Goal: Information Seeking & Learning: Learn about a topic

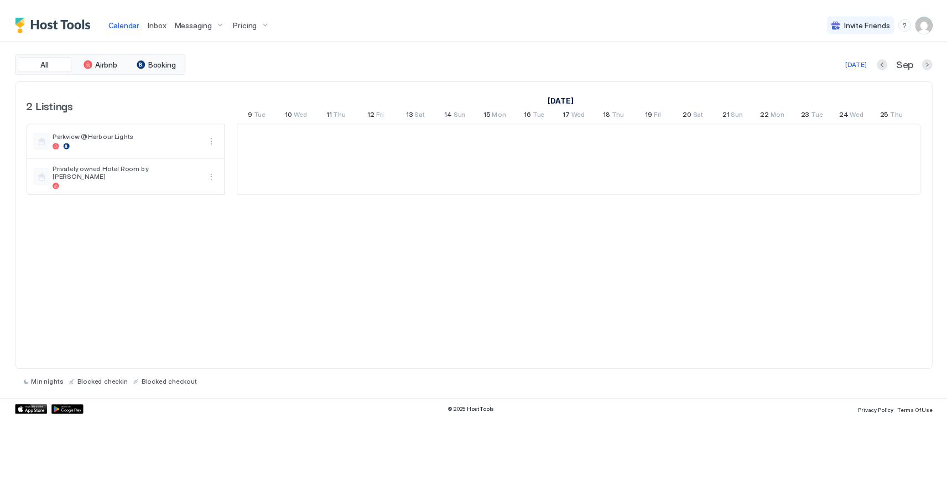
scroll to position [0, 615]
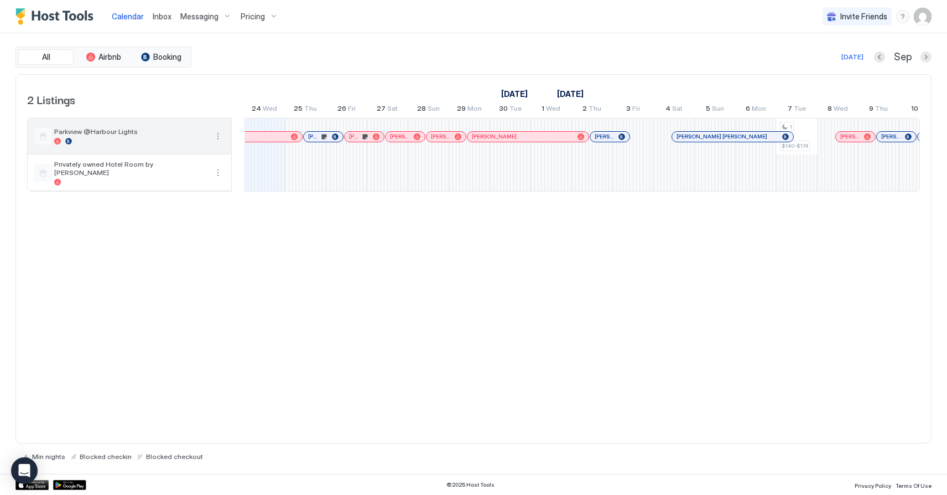
click at [218, 133] on button "More options" at bounding box center [217, 135] width 13 height 13
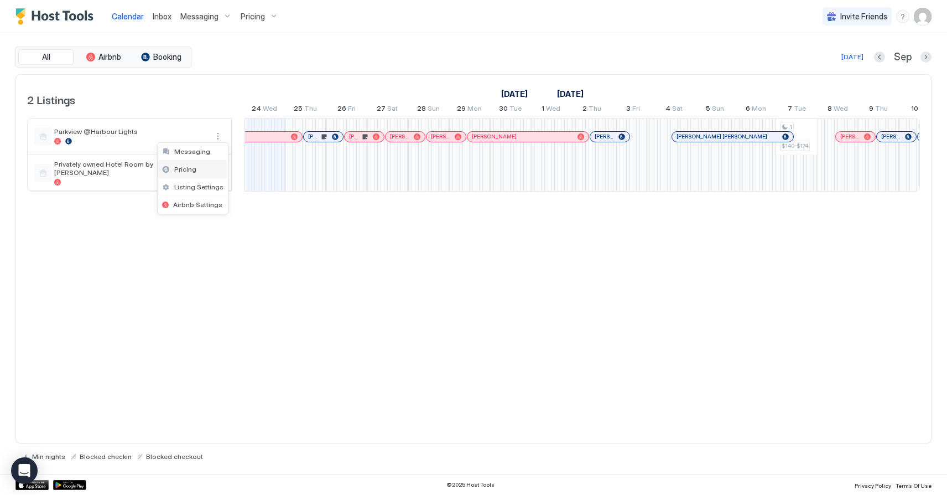
click at [199, 169] on div "Pricing" at bounding box center [193, 169] width 70 height 18
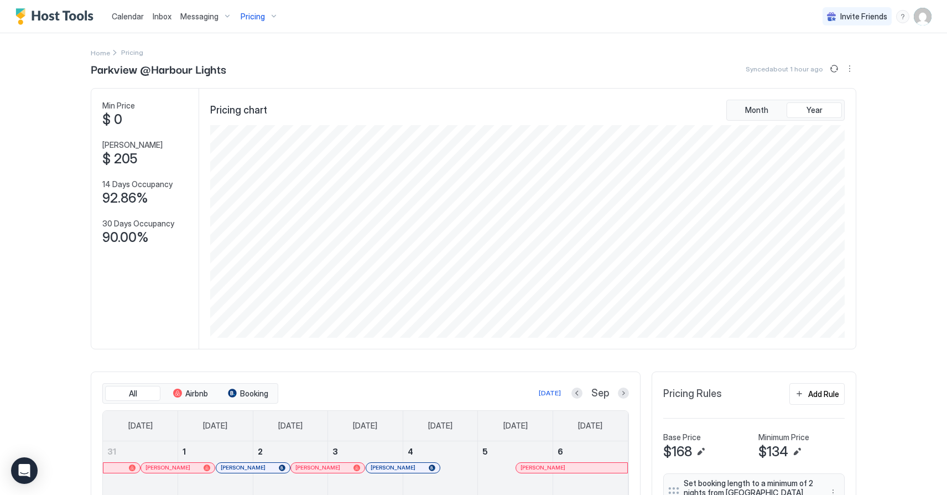
scroll to position [297, 0]
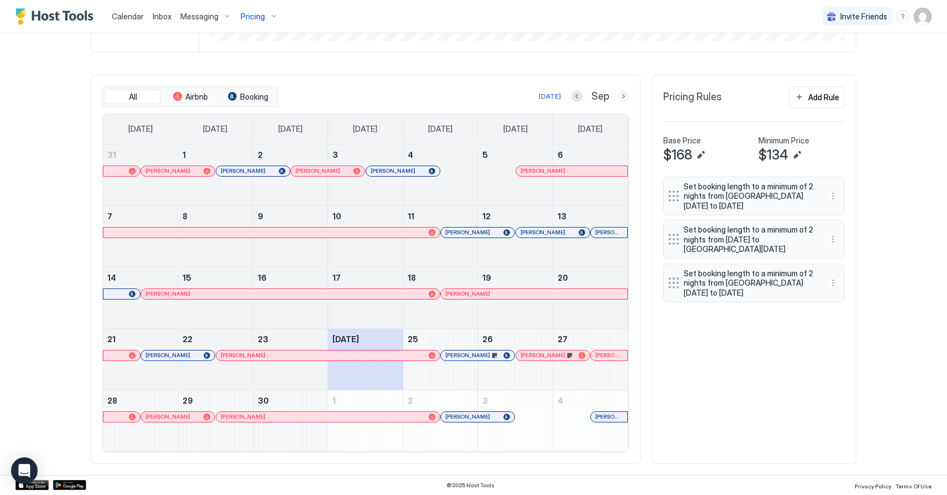
click at [622, 96] on button "Next month" at bounding box center [623, 96] width 11 height 11
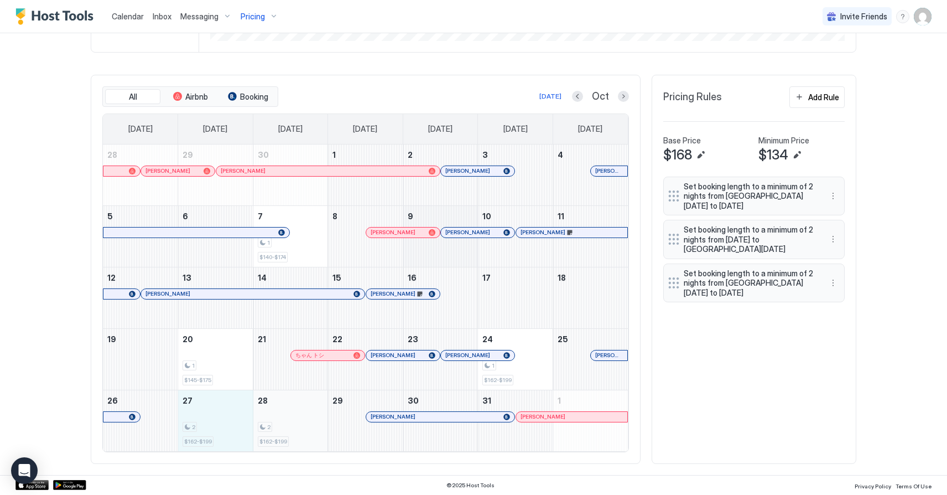
drag, startPoint x: 226, startPoint y: 422, endPoint x: 275, endPoint y: 421, distance: 48.7
click at [275, 421] on tr "26 27 2 $162-$199 28 2 $162-$199 29 Noa Hackett 30 31 Alex Jacquard 1" at bounding box center [365, 420] width 525 height 61
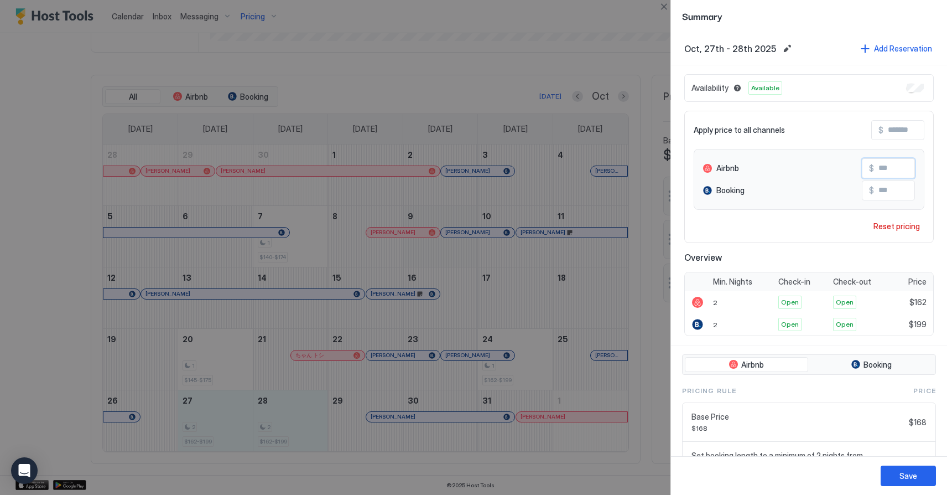
drag, startPoint x: 884, startPoint y: 168, endPoint x: 897, endPoint y: 168, distance: 13.3
click at [792, 168] on input "***" at bounding box center [918, 168] width 89 height 19
type input "***"
drag, startPoint x: 894, startPoint y: 191, endPoint x: 883, endPoint y: 192, distance: 11.7
click at [792, 192] on input "***" at bounding box center [918, 190] width 89 height 19
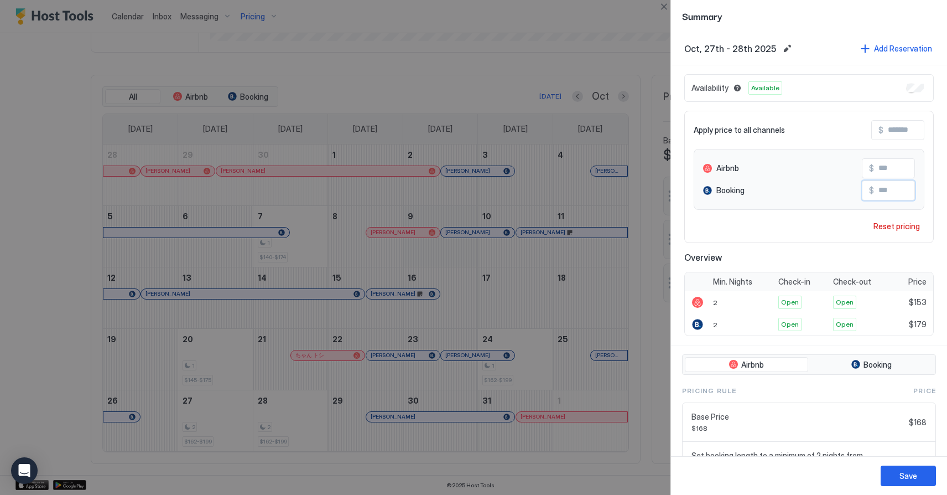
type input "***"
click at [792, 422] on div "Save" at bounding box center [909, 476] width 18 height 12
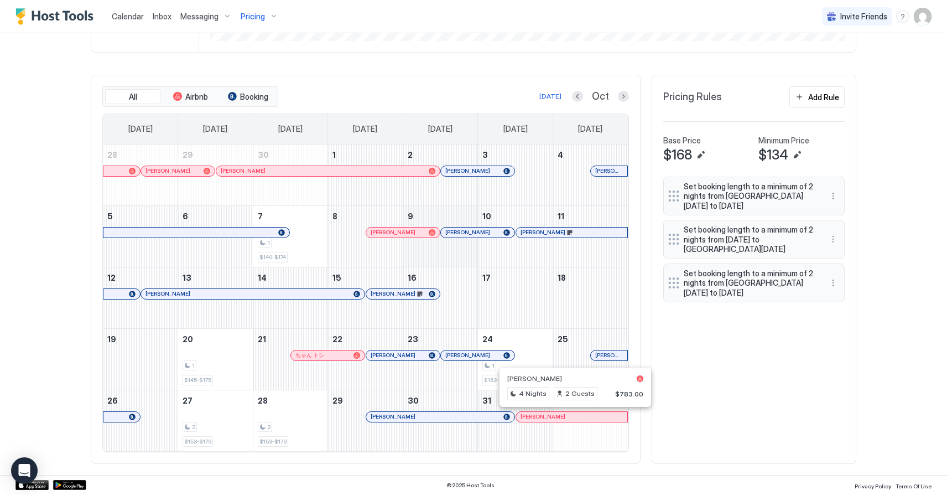
click at [689, 407] on div "All Airbnb Booking Today Oct Sunday Monday Tuesday Wednesday Thursday Friday Sa…" at bounding box center [474, 269] width 766 height 389
click at [698, 380] on div "All Airbnb Booking Today Oct Sunday Monday Tuesday Wednesday Thursday Friday Sa…" at bounding box center [474, 269] width 766 height 389
click at [693, 398] on div "All Airbnb Booking Today Oct Sunday Monday Tuesday Wednesday Thursday Friday Sa…" at bounding box center [474, 269] width 766 height 389
click at [625, 97] on button "Next month" at bounding box center [623, 96] width 11 height 11
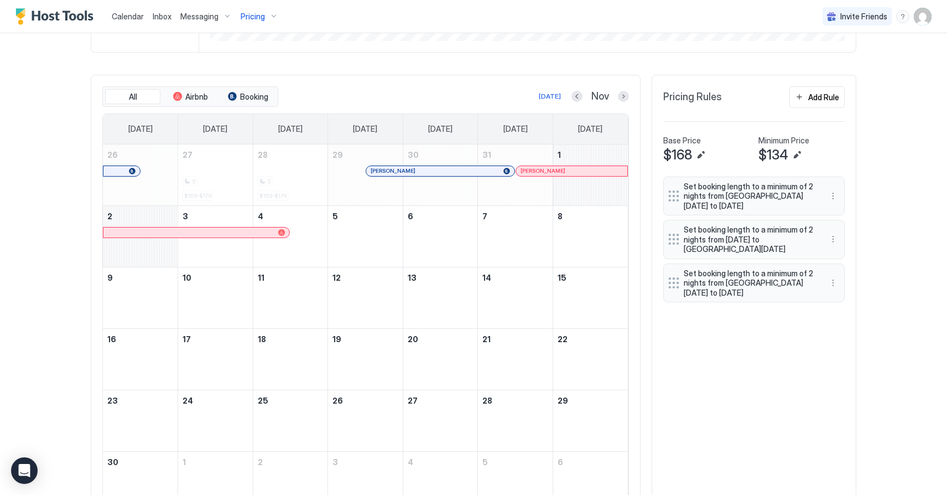
scroll to position [275, 0]
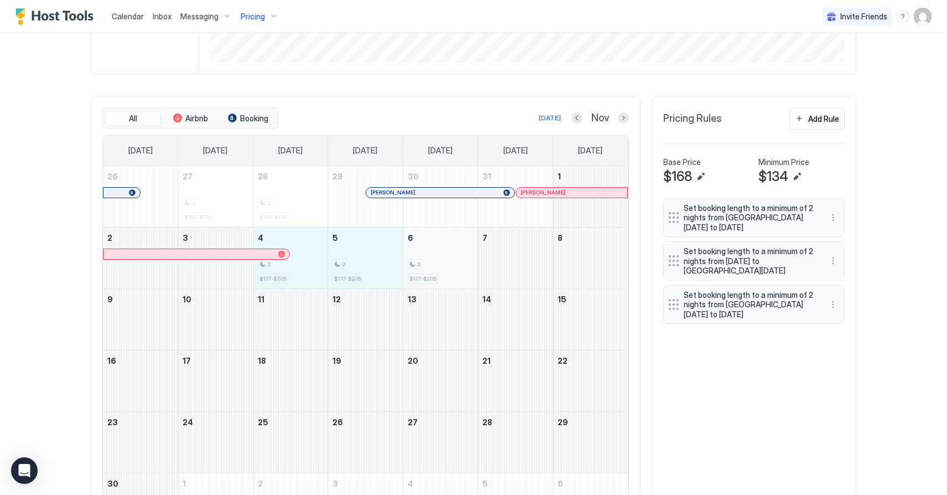
drag, startPoint x: 294, startPoint y: 275, endPoint x: 434, endPoint y: 267, distance: 140.2
click at [434, 267] on tr "2 3 4 2 $177-$205 5 2 $177-$205 6 2 $177-$205 7 8" at bounding box center [365, 257] width 525 height 61
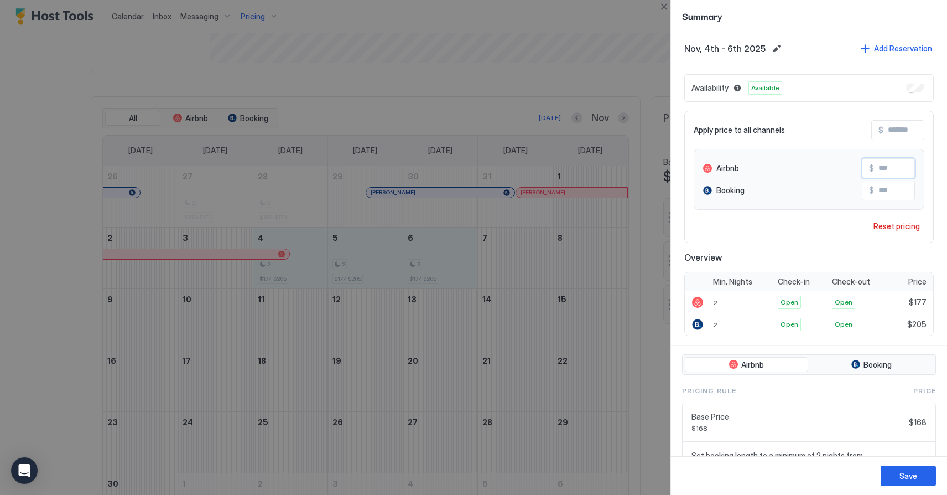
drag, startPoint x: 882, startPoint y: 168, endPoint x: 938, endPoint y: 174, distance: 56.2
click at [792, 174] on input "***" at bounding box center [918, 168] width 89 height 19
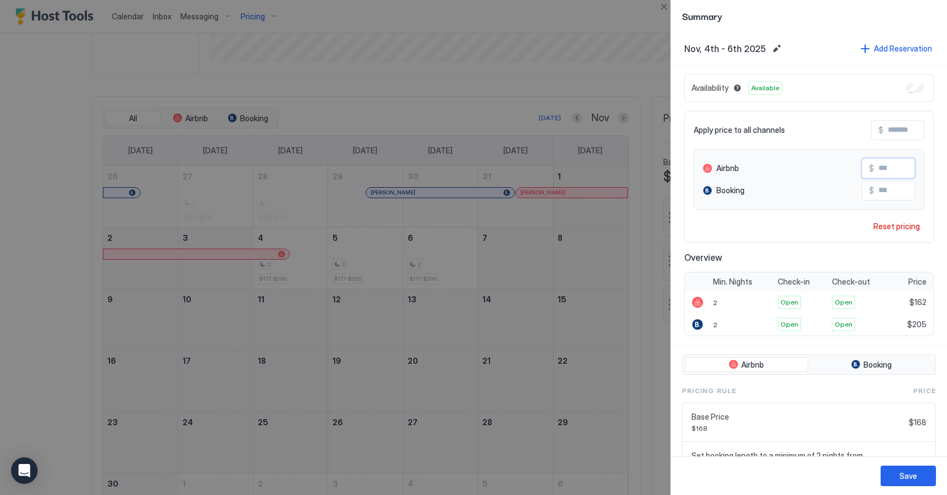
type input "***"
drag, startPoint x: 901, startPoint y: 190, endPoint x: 871, endPoint y: 192, distance: 30.5
click at [792, 192] on input "***" at bounding box center [918, 190] width 89 height 19
type input "***"
click at [792, 422] on button "Save" at bounding box center [908, 475] width 55 height 20
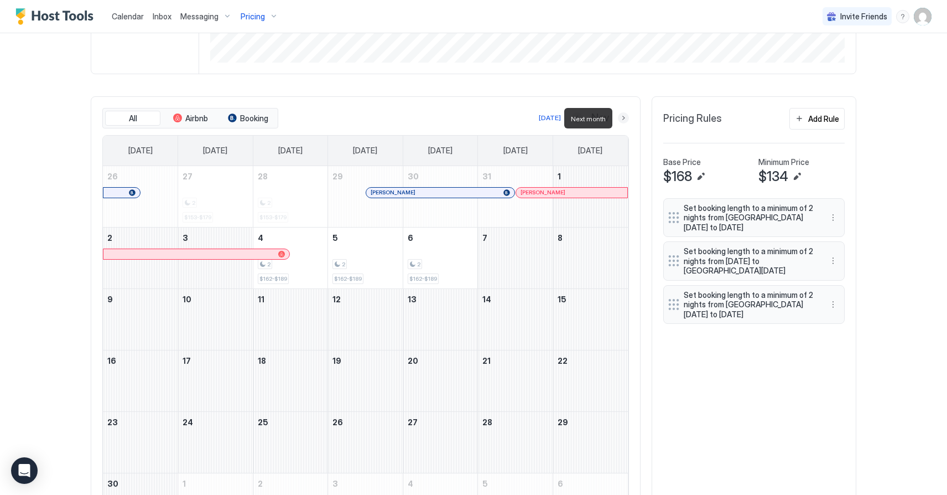
click at [623, 117] on button "Next month" at bounding box center [623, 117] width 11 height 11
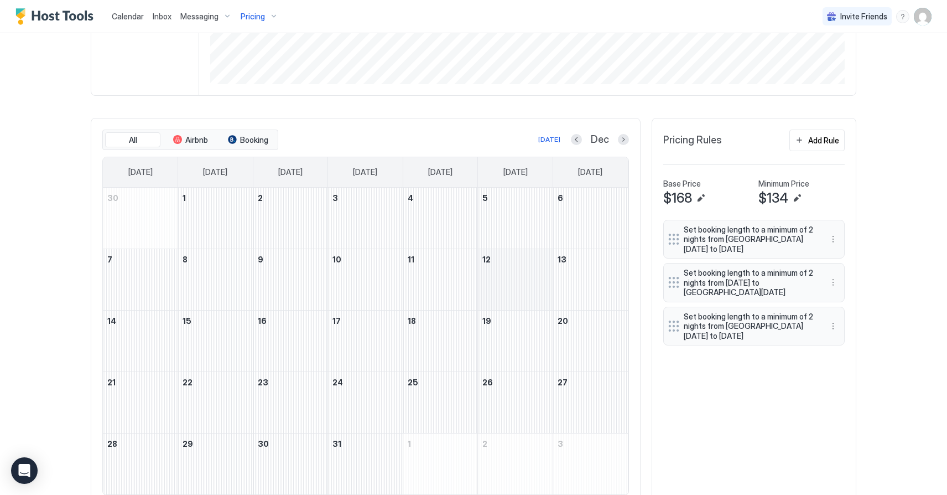
scroll to position [250, 0]
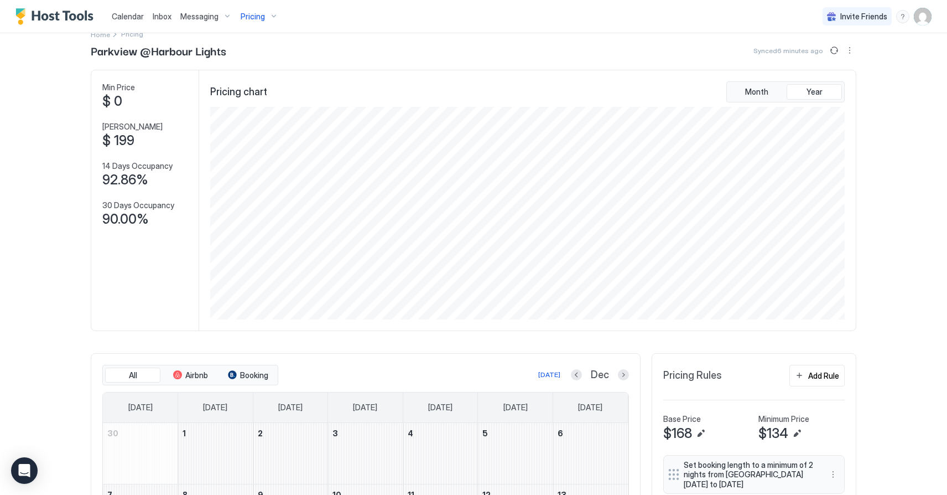
scroll to position [0, 0]
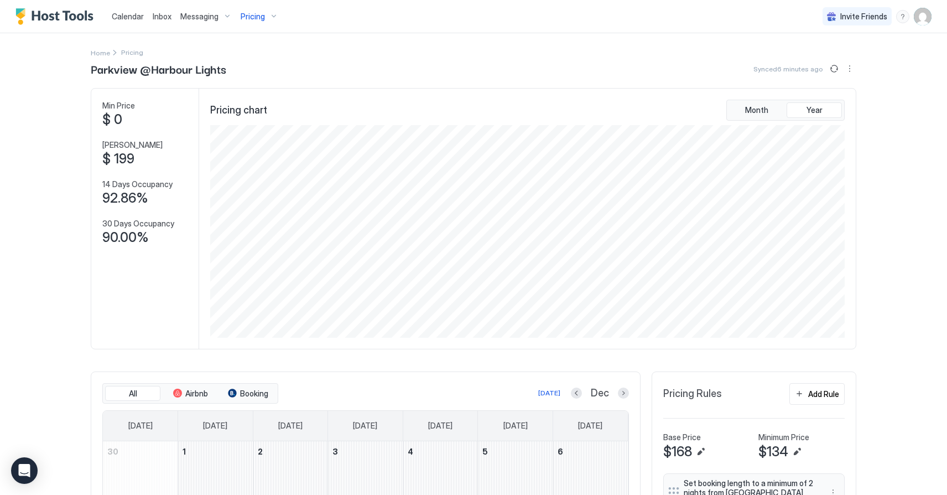
click at [252, 13] on span "Pricing" at bounding box center [253, 17] width 24 height 10
click at [239, 139] on div "Privately owned Hotel Room by Cairns Marina" at bounding box center [278, 137] width 155 height 17
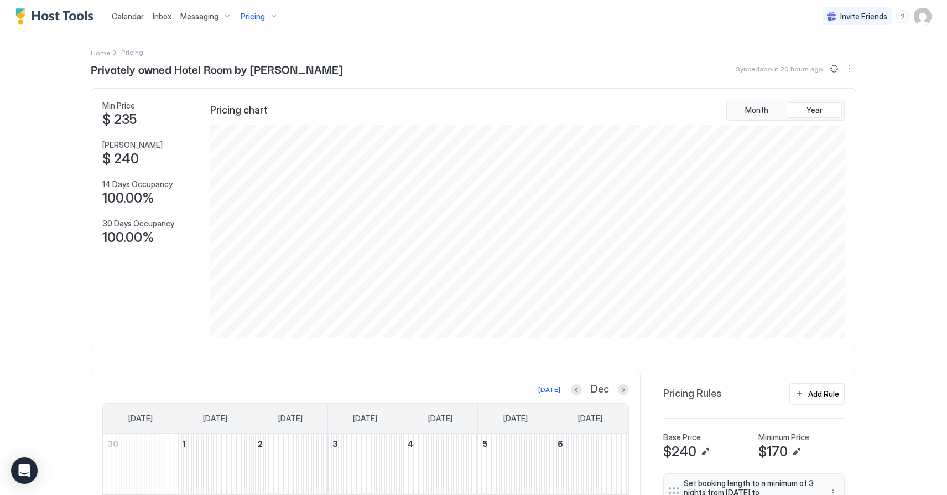
click at [259, 21] on span "Pricing" at bounding box center [253, 17] width 24 height 10
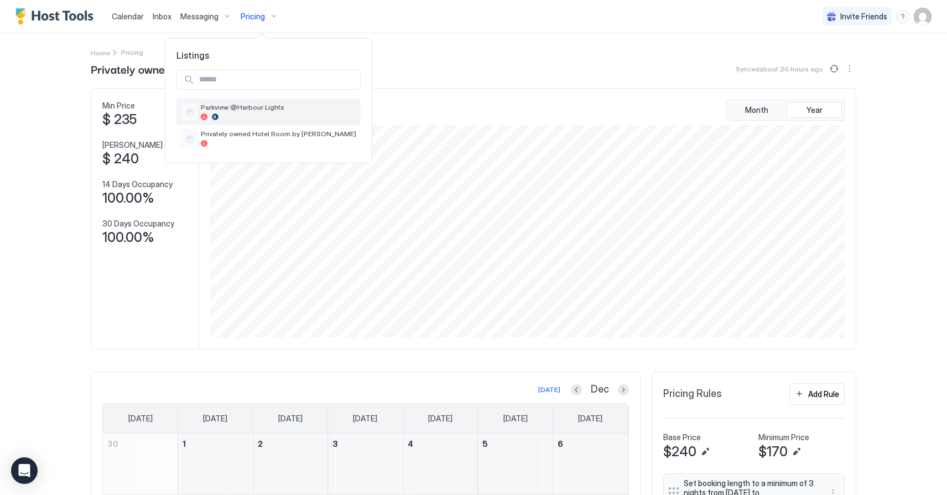
click at [241, 110] on span "Parkview @Harbour Lights" at bounding box center [278, 107] width 155 height 8
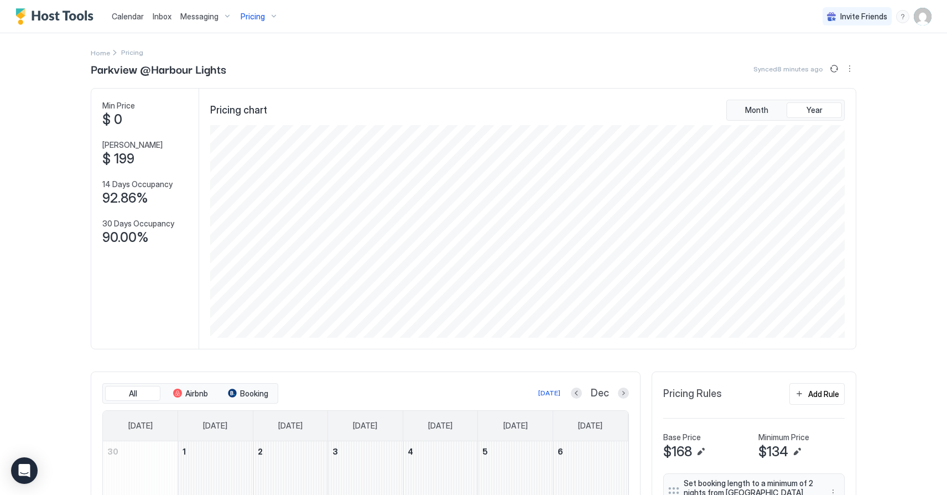
scroll to position [297, 0]
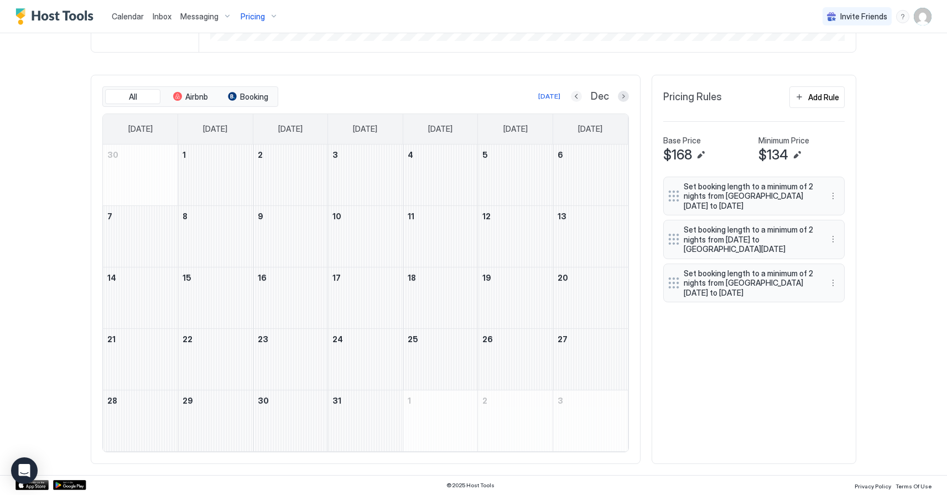
click at [581, 95] on button "Previous month" at bounding box center [576, 96] width 11 height 11
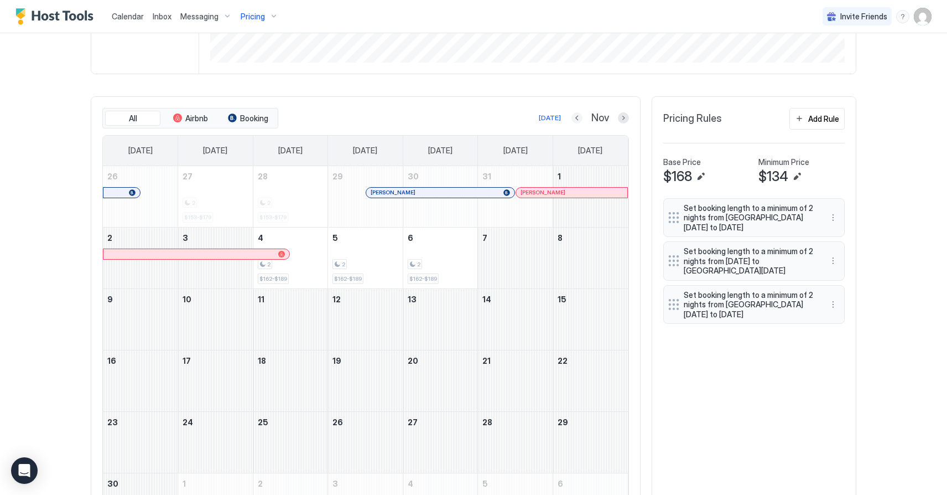
drag, startPoint x: 582, startPoint y: 120, endPoint x: 576, endPoint y: 119, distance: 6.2
click at [582, 120] on button "Previous month" at bounding box center [577, 117] width 11 height 11
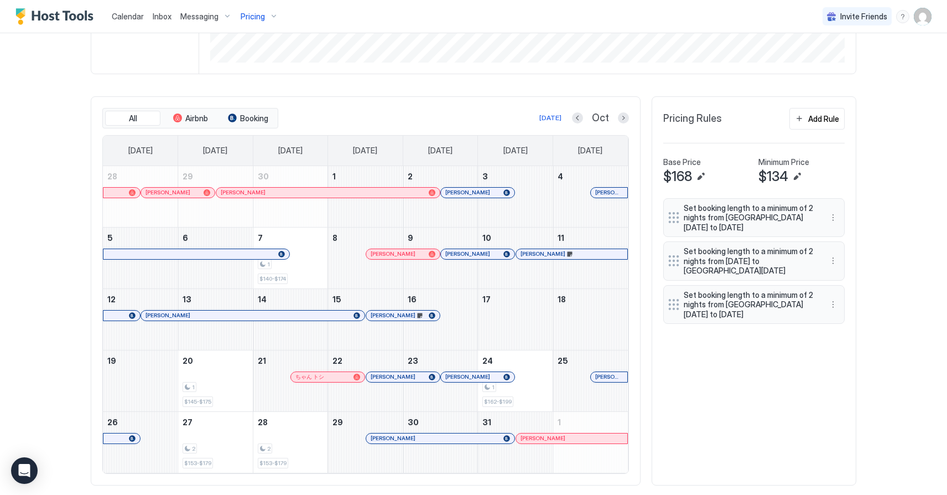
scroll to position [230, 0]
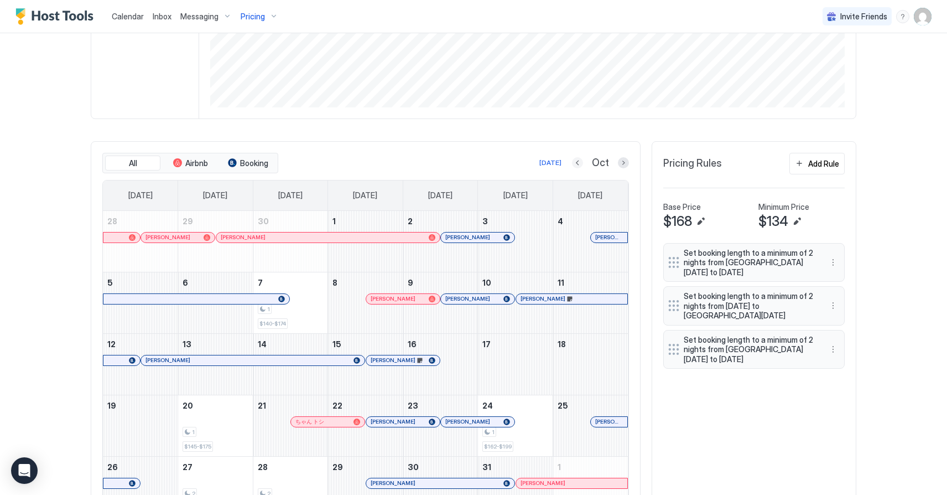
click at [583, 161] on button "Previous month" at bounding box center [577, 162] width 11 height 11
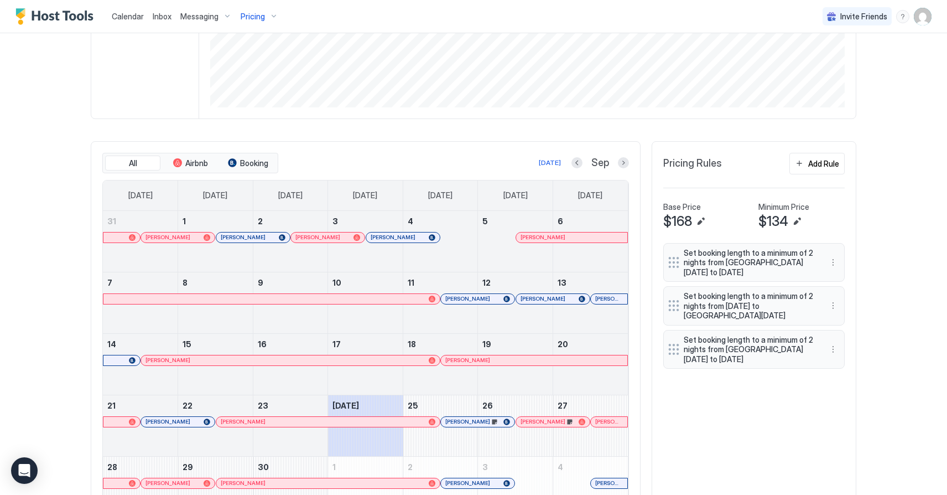
scroll to position [297, 0]
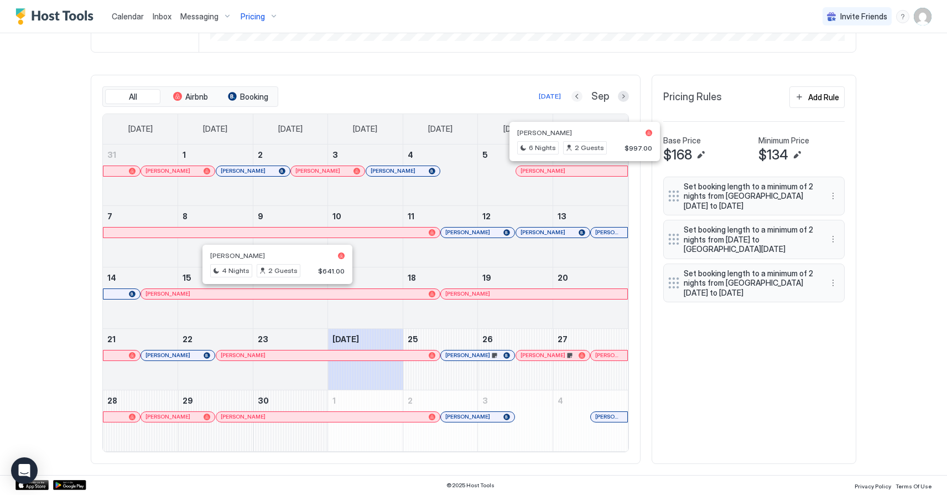
click at [578, 96] on button "Previous month" at bounding box center [577, 96] width 11 height 11
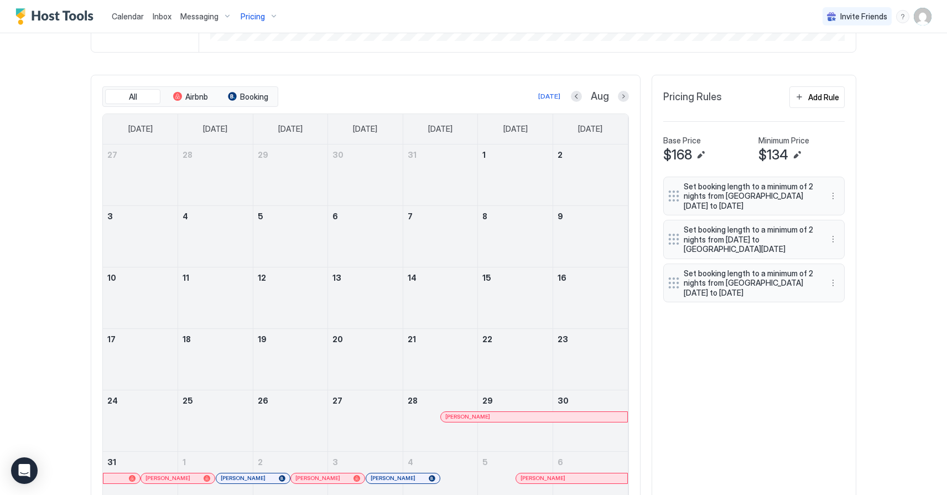
scroll to position [275, 0]
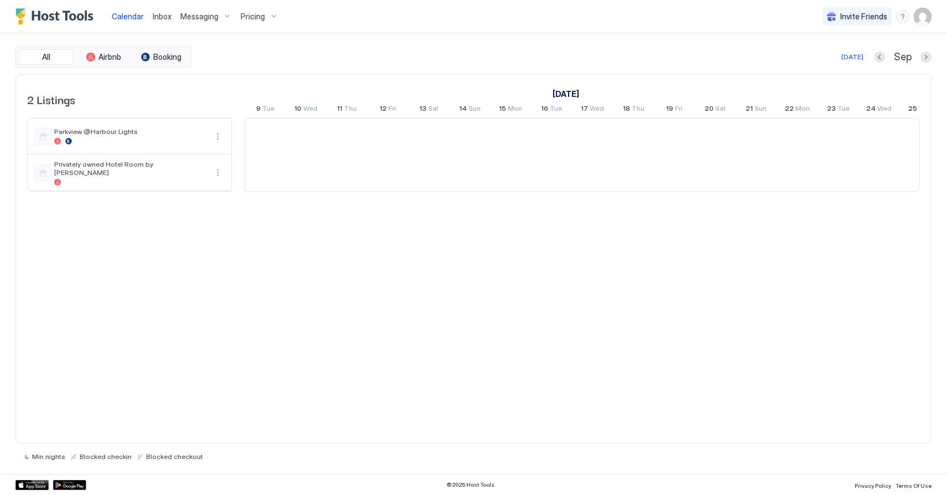
scroll to position [0, 615]
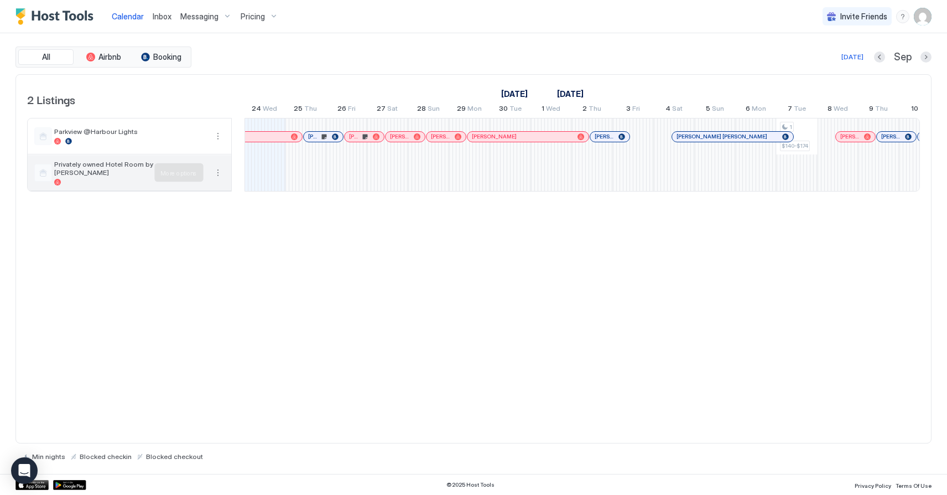
click at [217, 174] on button "More options" at bounding box center [217, 172] width 13 height 13
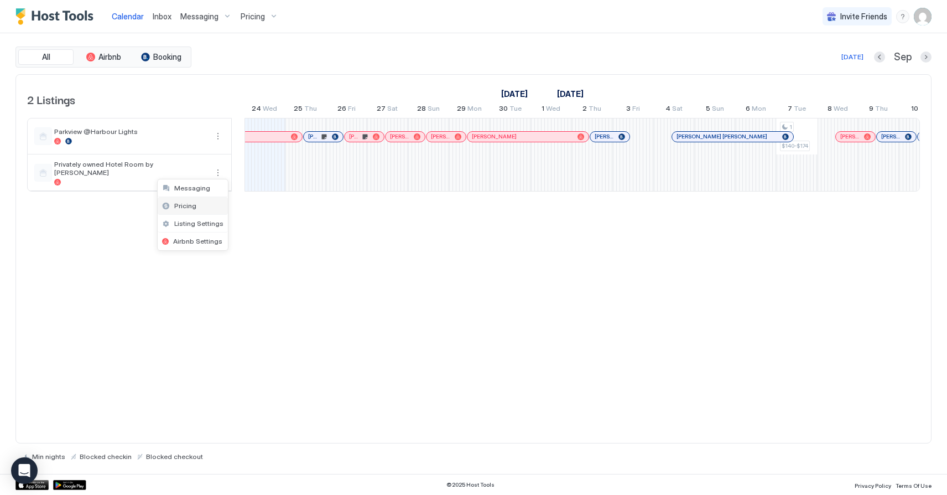
click at [189, 209] on span "Pricing" at bounding box center [185, 205] width 22 height 8
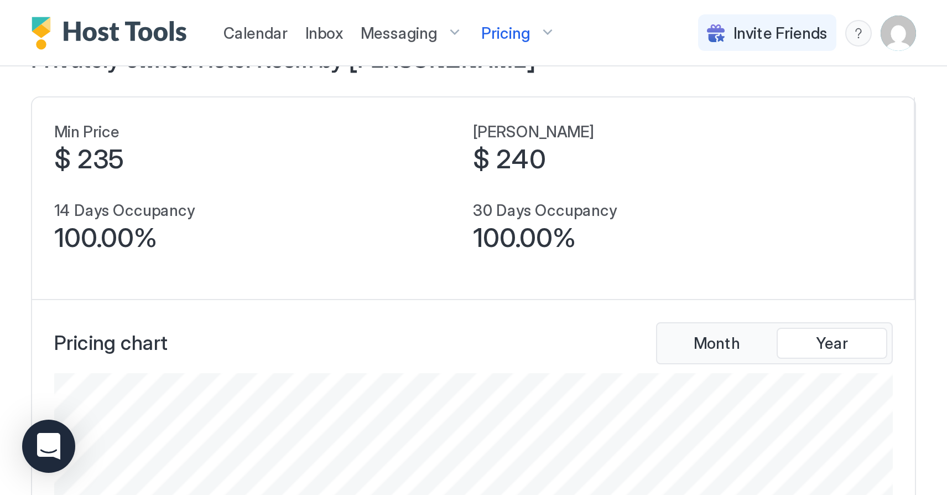
scroll to position [212, 637]
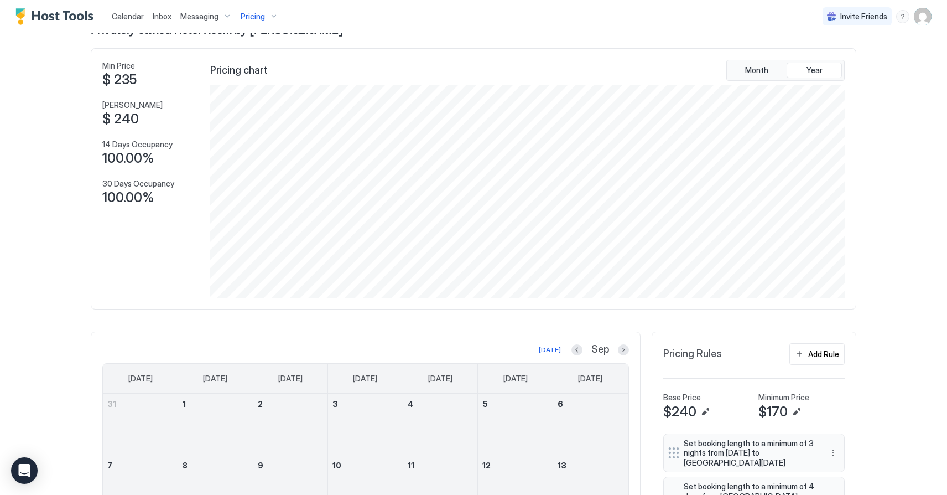
click at [74, 288] on div "Calendar Inbox Messaging Pricing Invite Friends JW Home Pricing Privately owned…" at bounding box center [473, 247] width 947 height 495
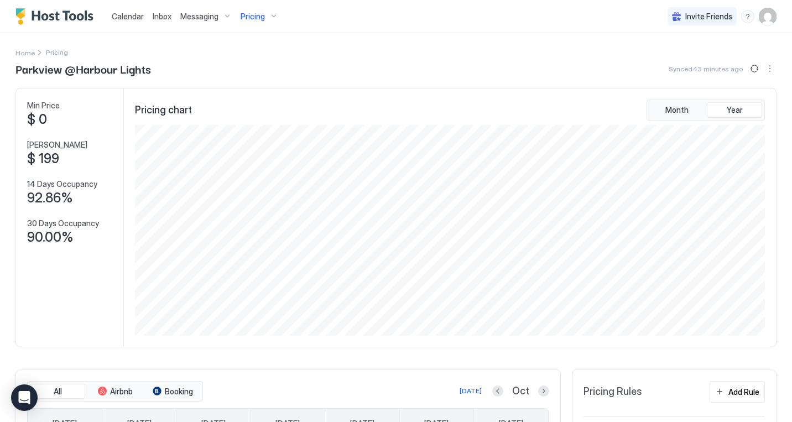
scroll to position [553165, 552743]
